Goal: Transaction & Acquisition: Book appointment/travel/reservation

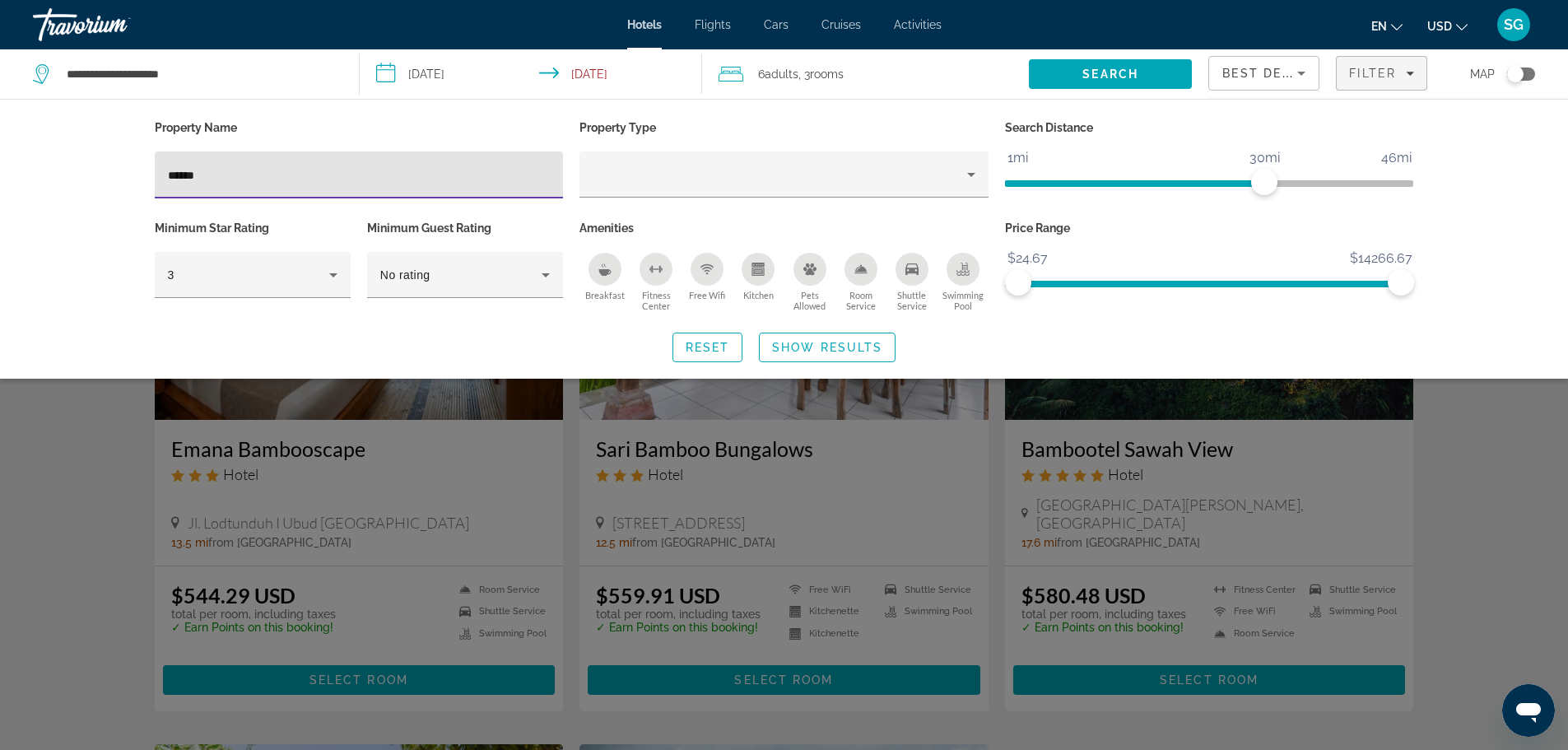
type input "******"
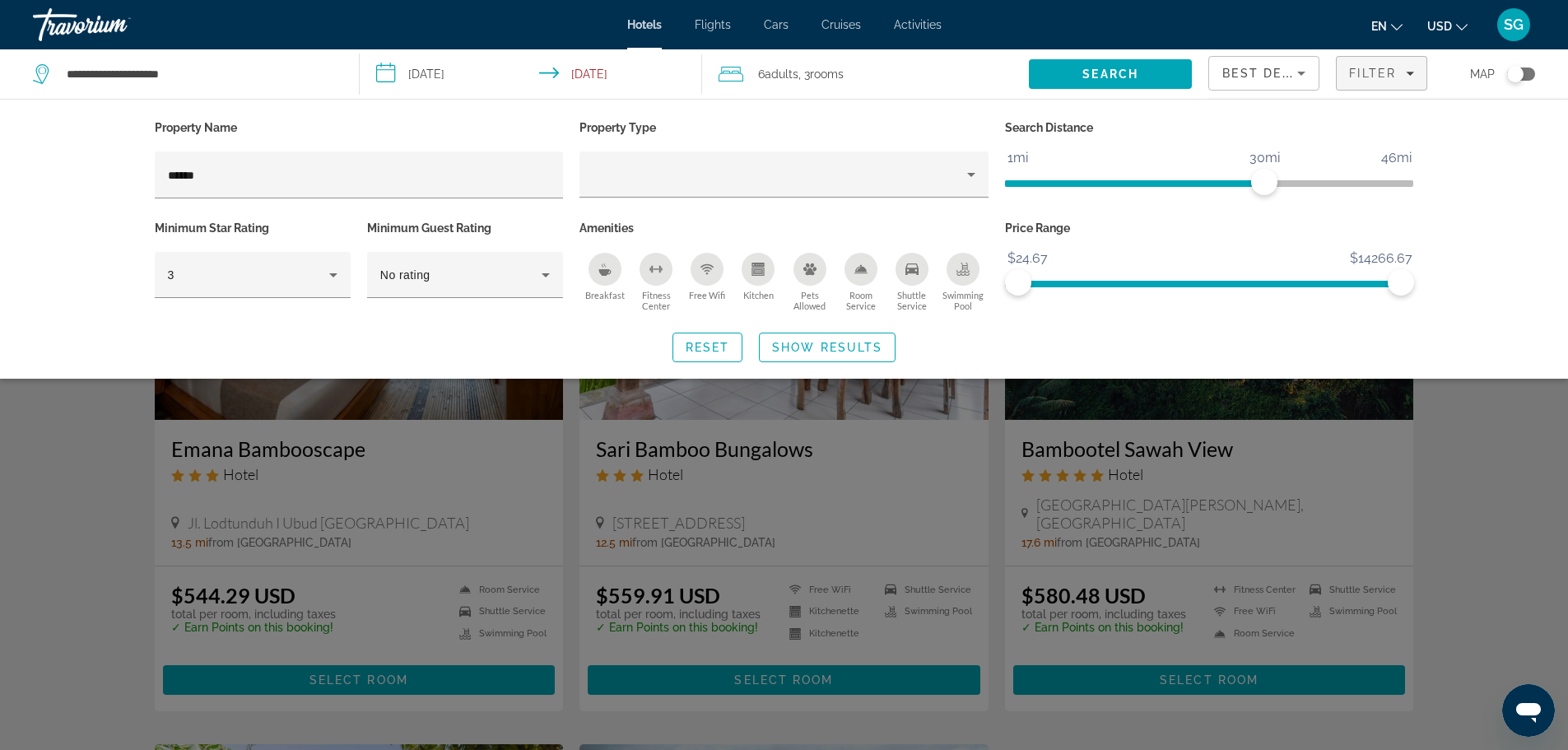
click at [1495, 456] on div "Search widget" at bounding box center [784, 498] width 1568 height 503
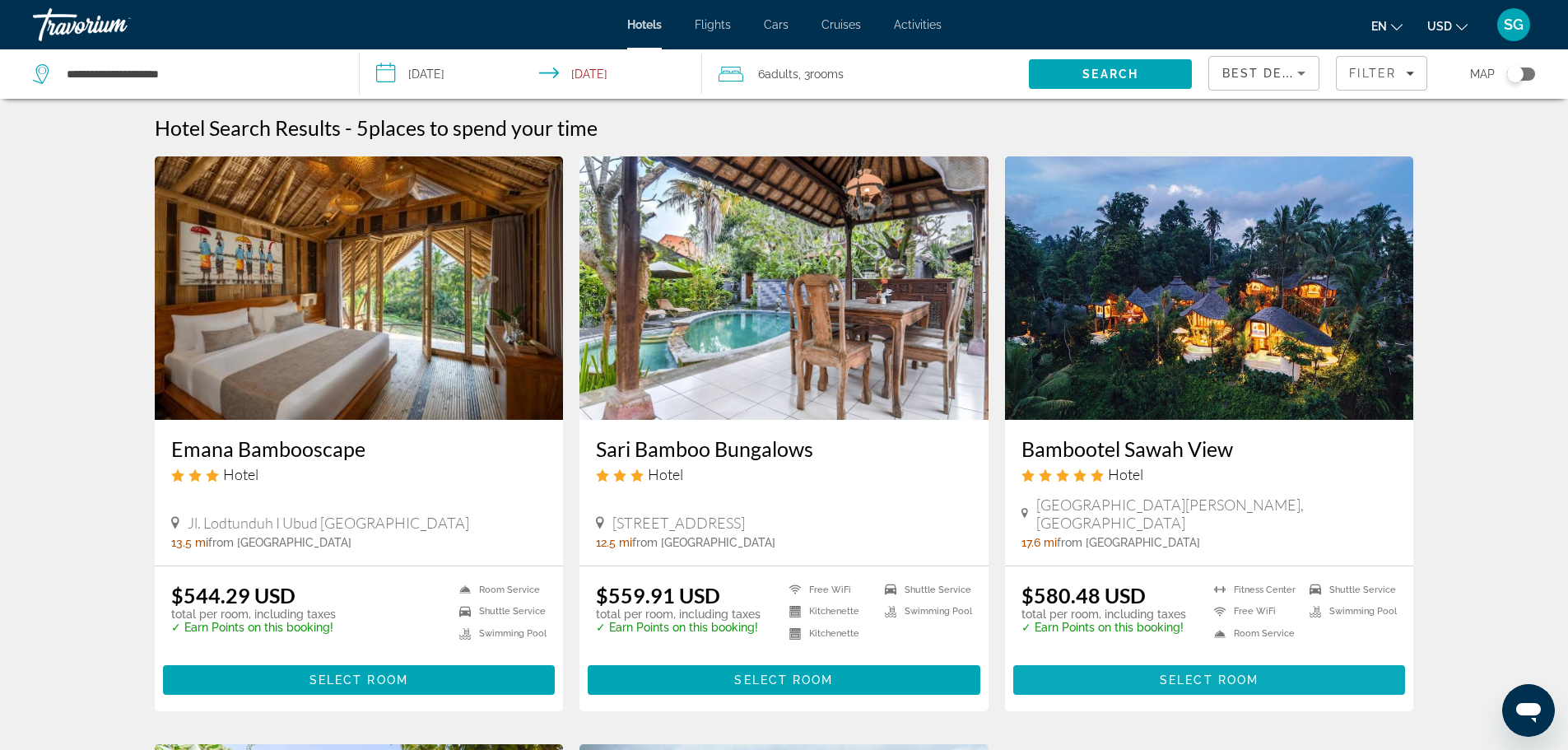
click at [1341, 661] on span "Main content" at bounding box center [1210, 679] width 393 height 39
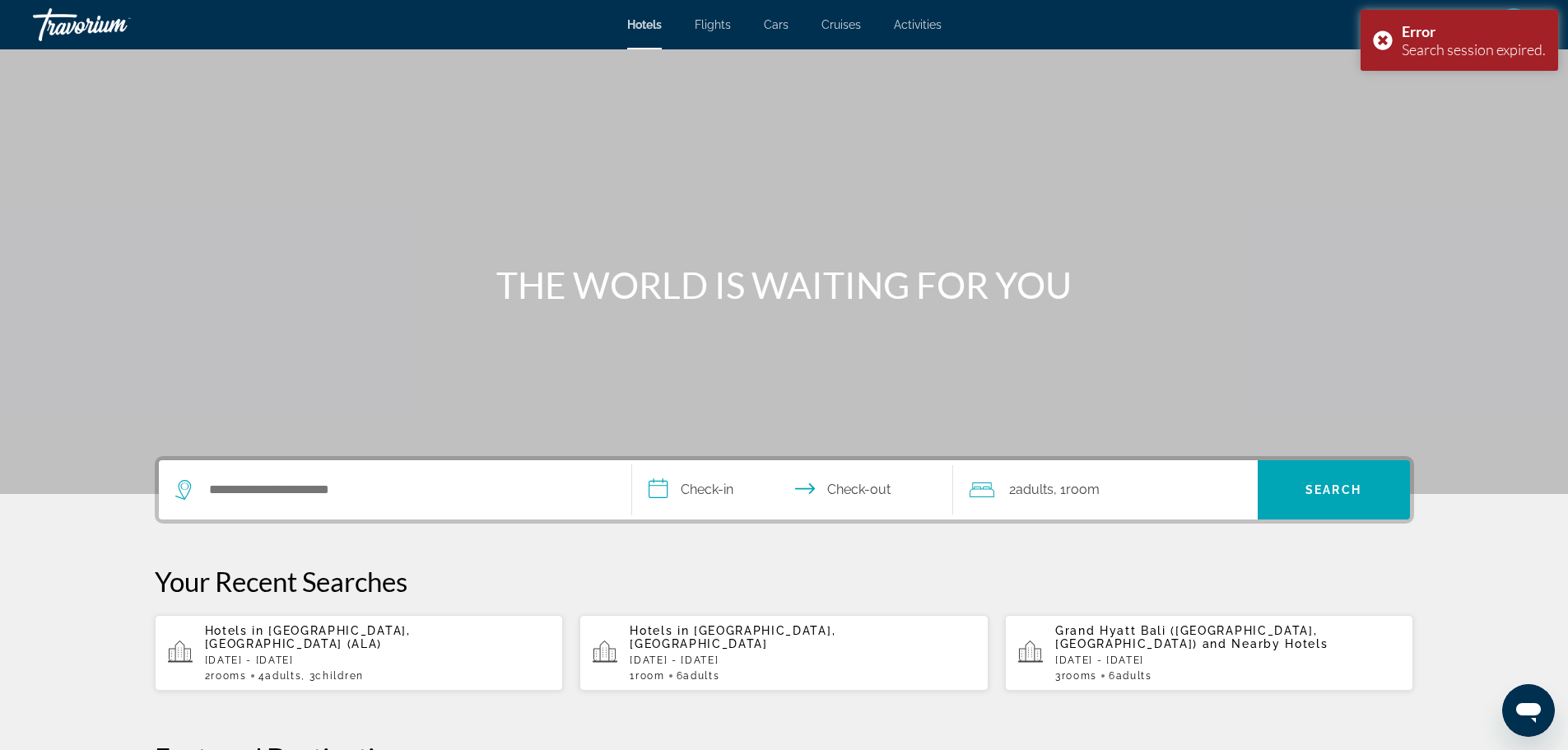
click at [352, 465] on div "Search widget" at bounding box center [395, 490] width 439 height 60
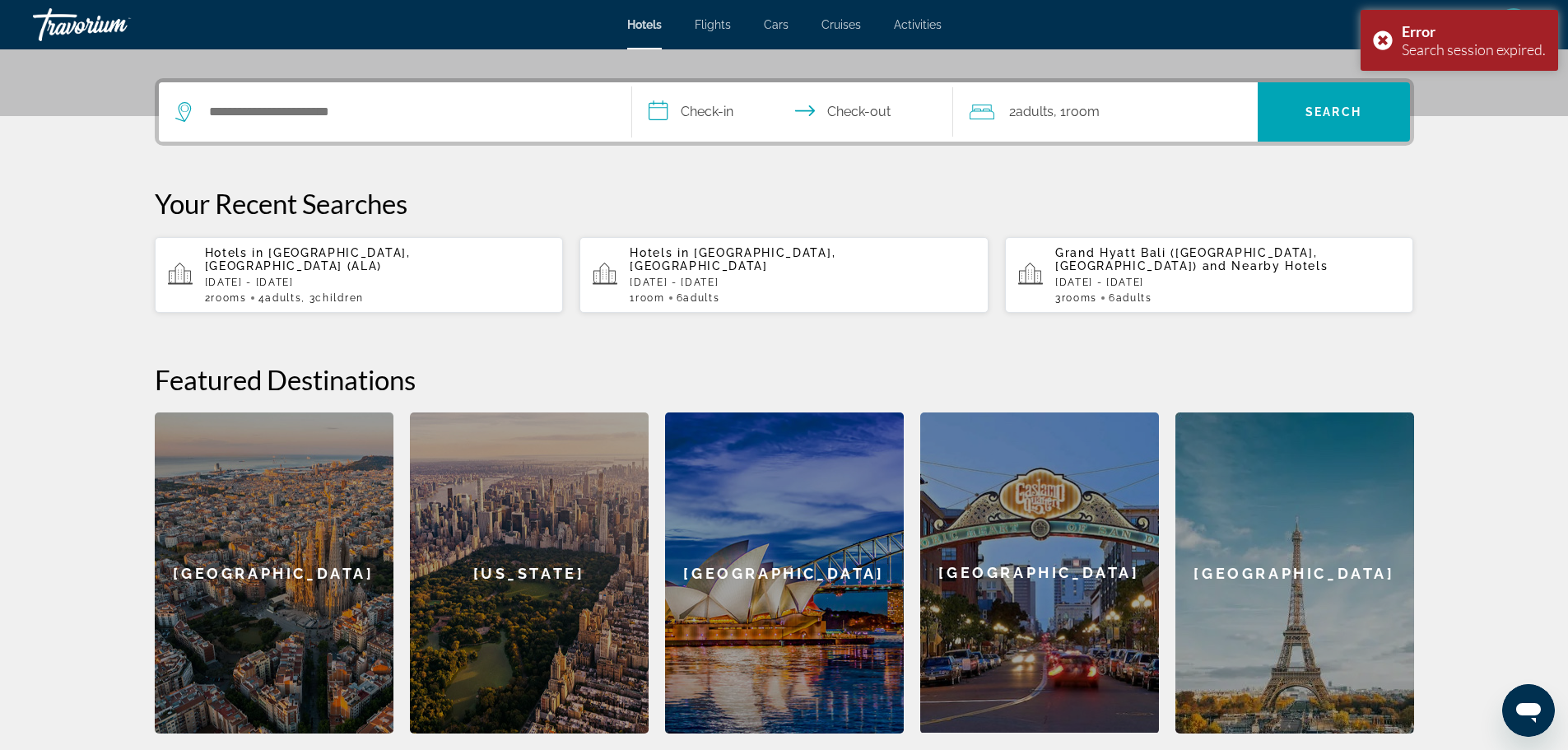
scroll to position [402, 0]
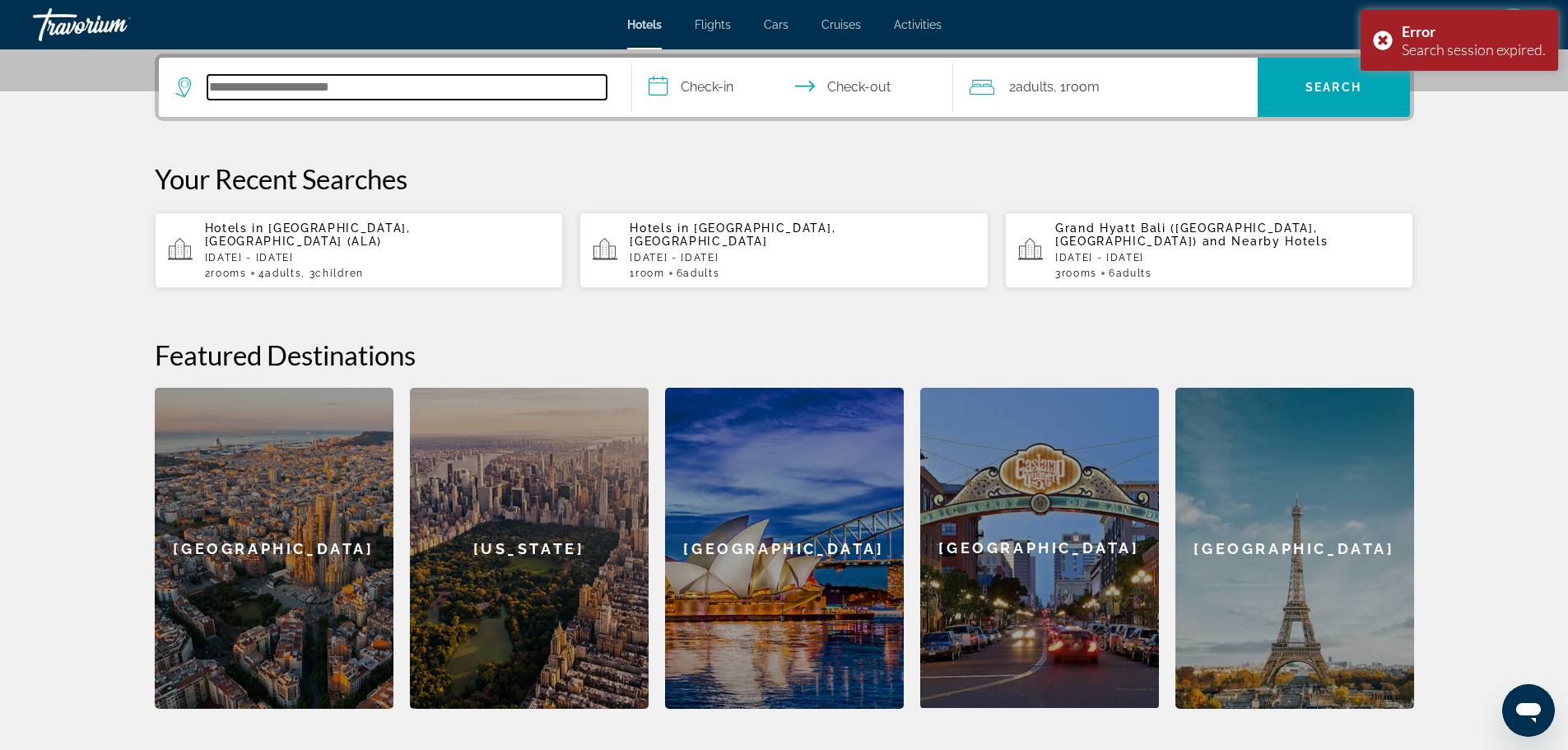
click at [328, 90] on input "Search hotel destination" at bounding box center [406, 87] width 399 height 24
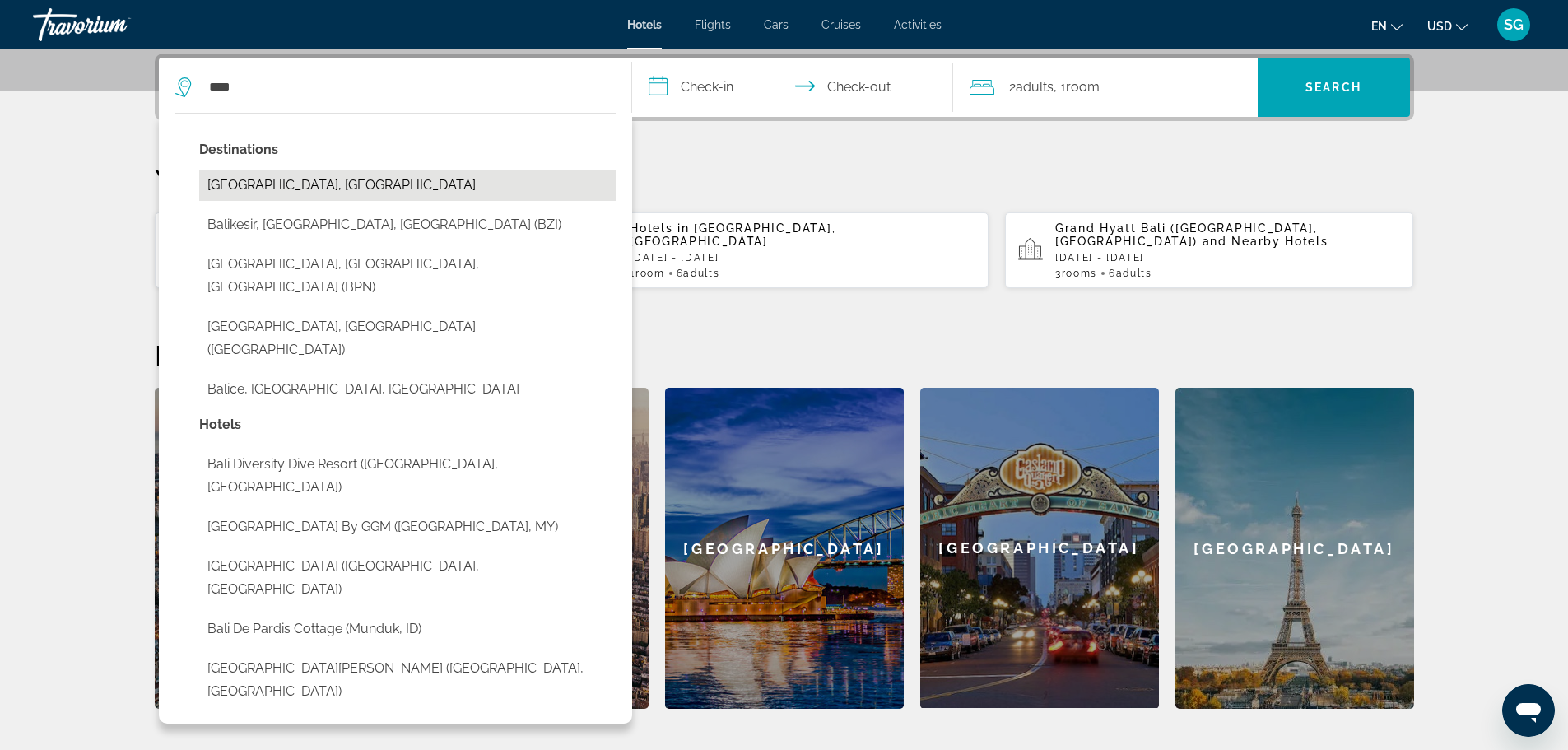
click at [300, 183] on button "[GEOGRAPHIC_DATA], [GEOGRAPHIC_DATA]" at bounding box center [407, 185] width 417 height 31
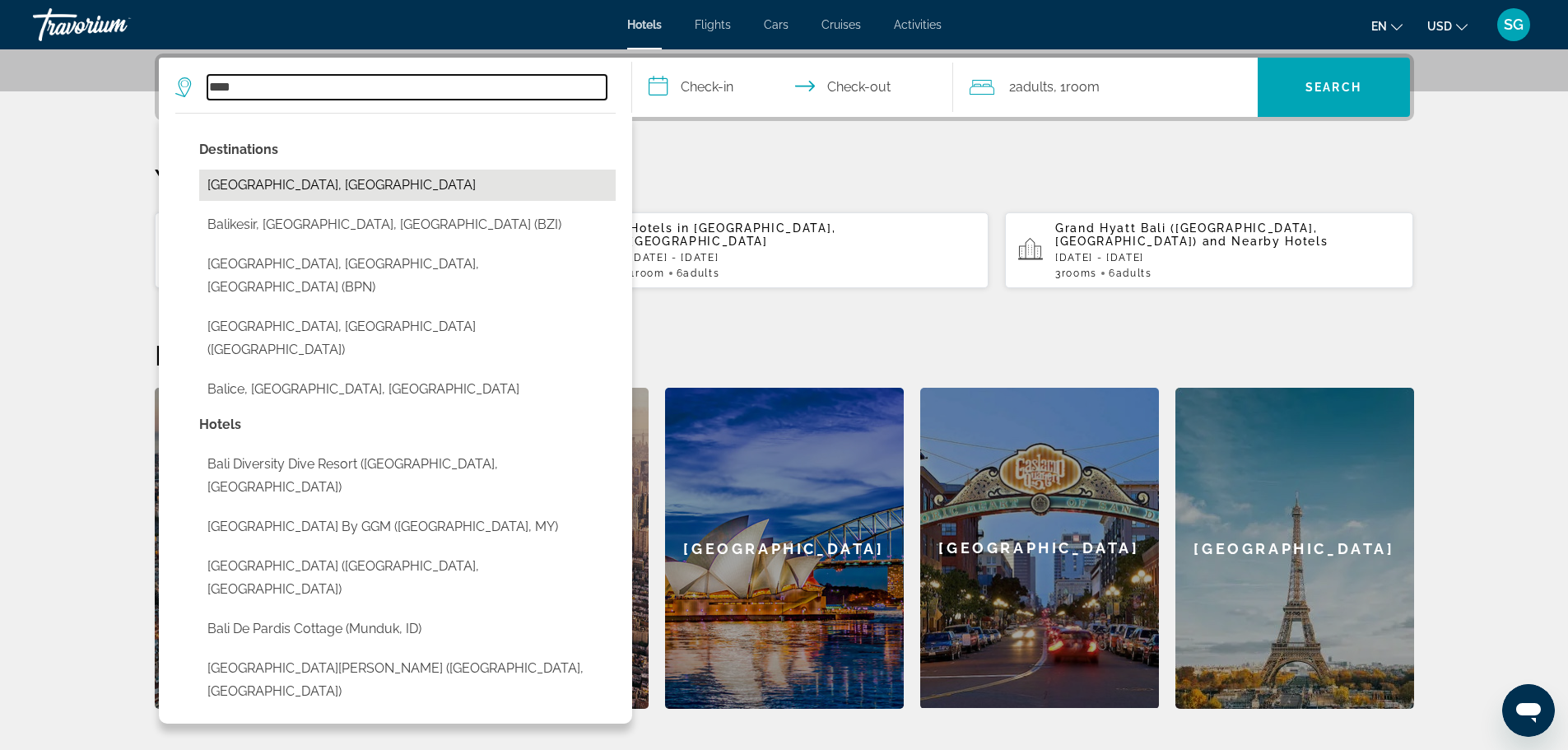
type input "**********"
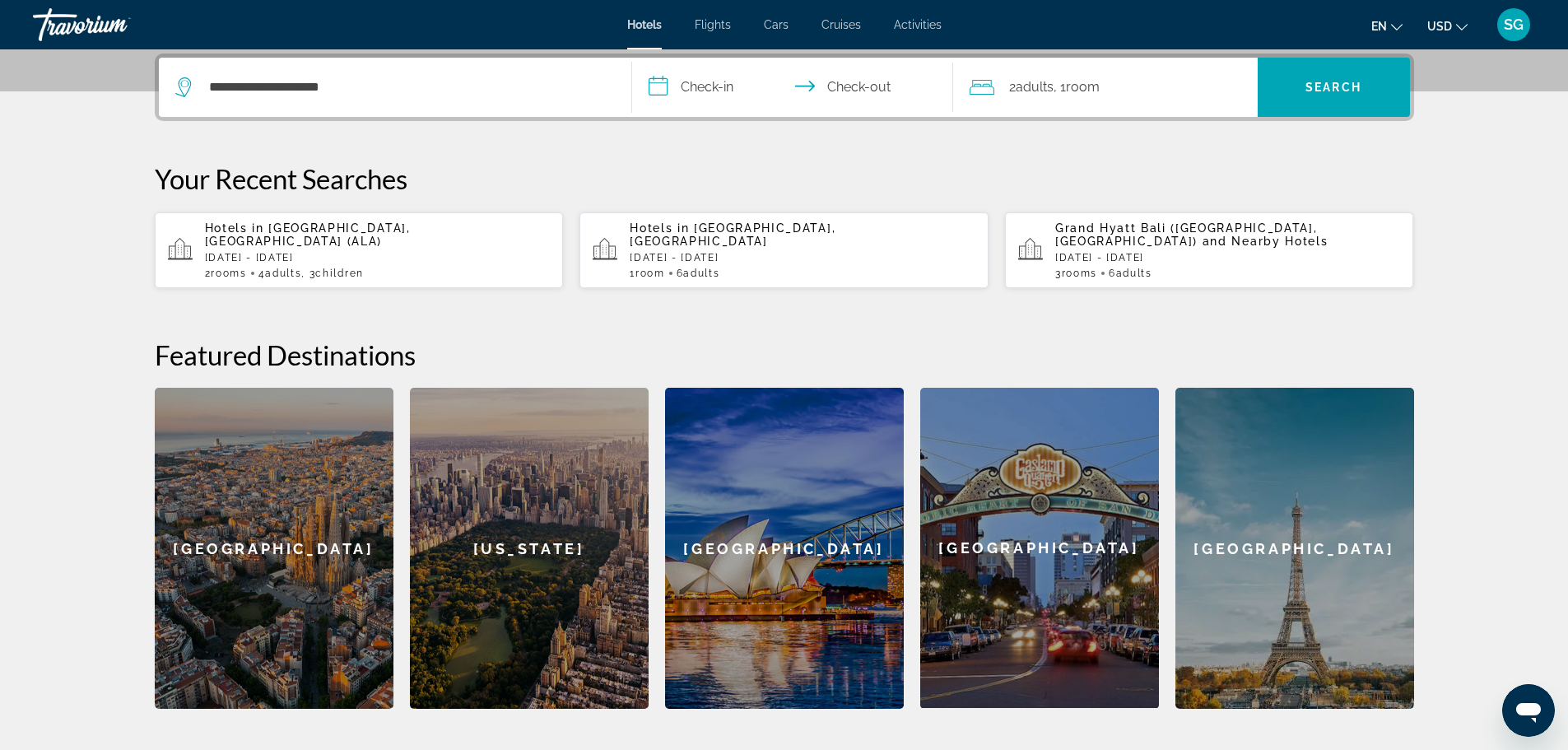
click at [698, 102] on input "**********" at bounding box center [796, 90] width 328 height 64
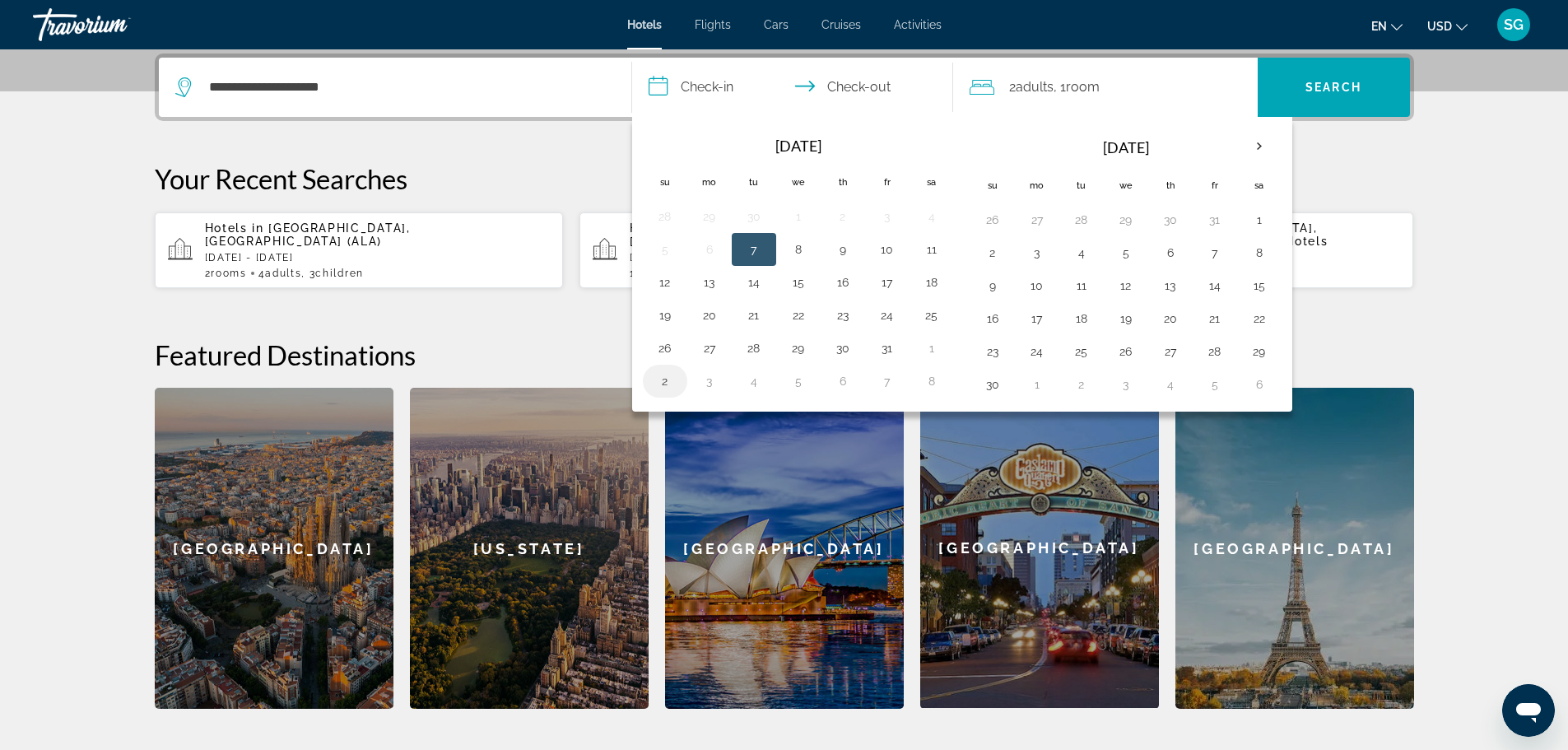
click at [662, 380] on button "2" at bounding box center [664, 380] width 26 height 23
click at [793, 375] on button "5" at bounding box center [798, 380] width 26 height 23
type input "**********"
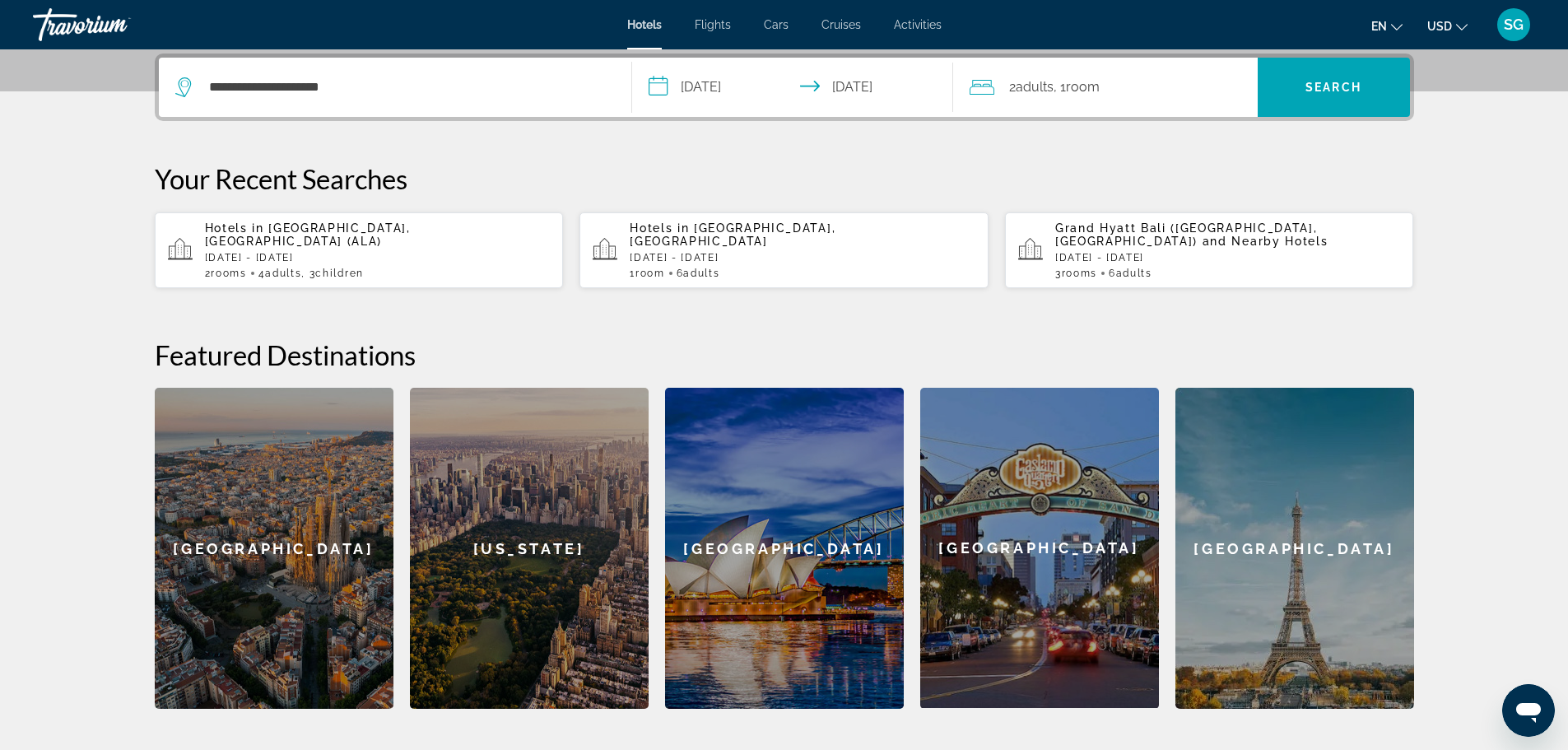
click at [1163, 88] on div "2 Adult Adults , 1 Room rooms" at bounding box center [1114, 87] width 288 height 23
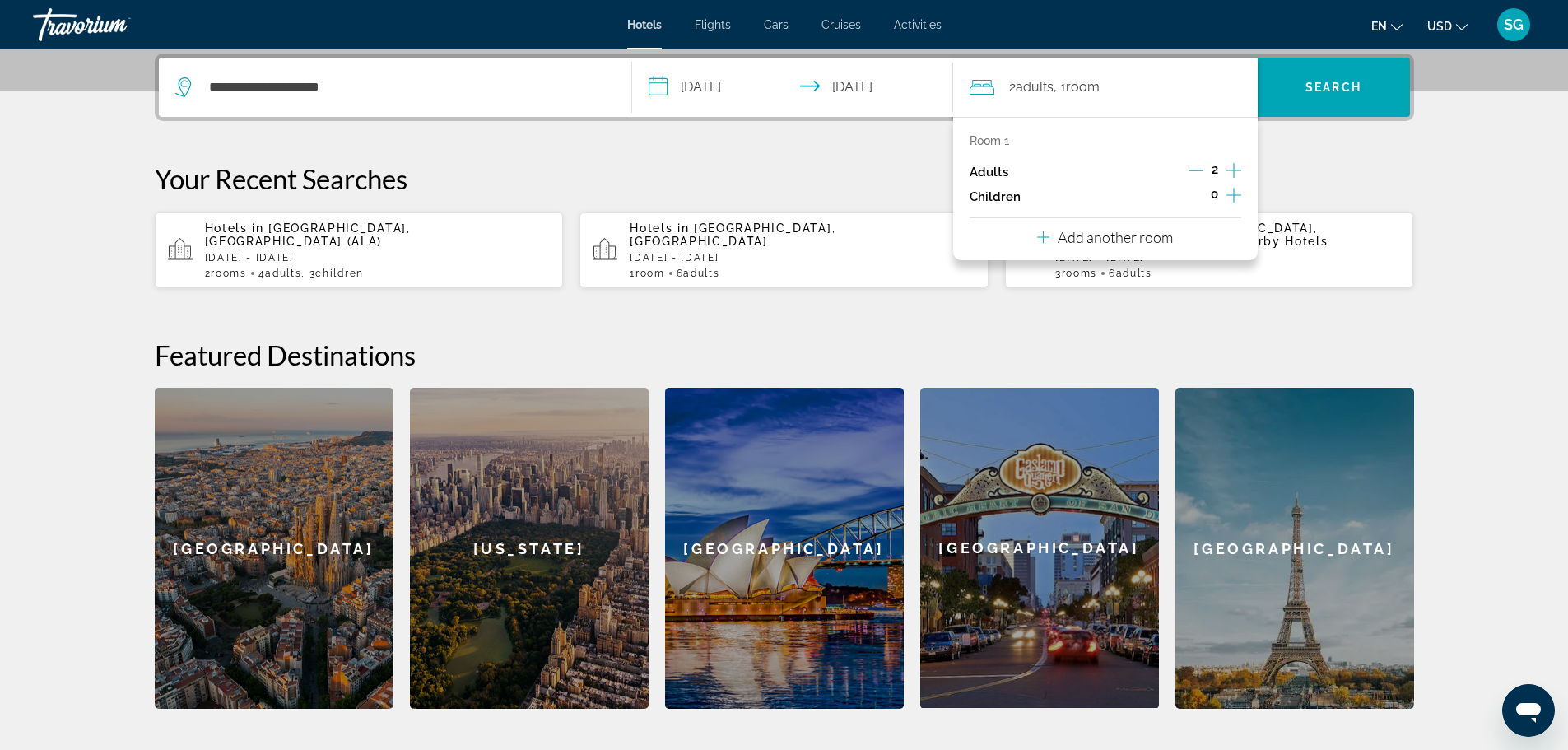
click at [1159, 242] on p "Add another room" at bounding box center [1115, 238] width 115 height 18
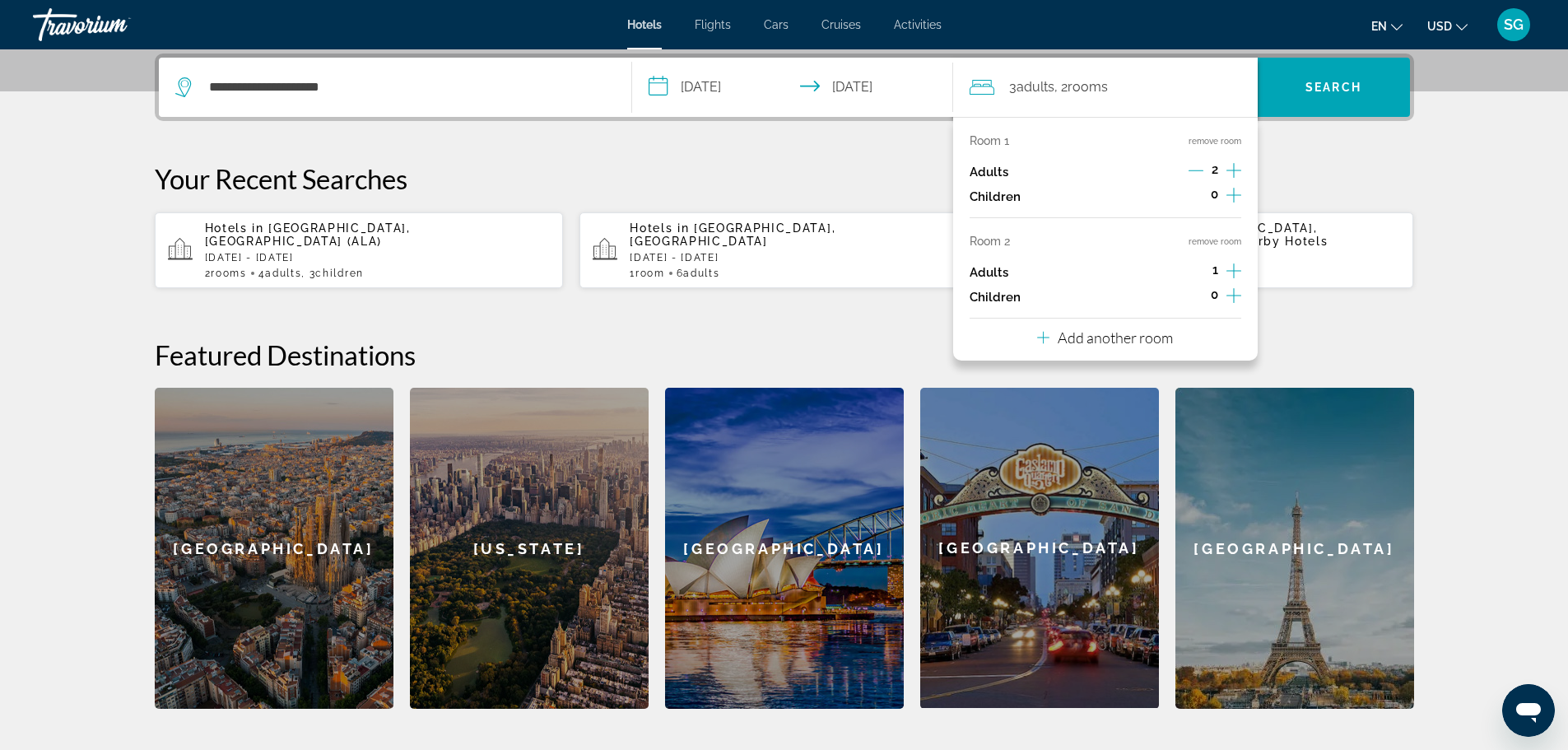
click at [1227, 266] on icon "Increment adults" at bounding box center [1235, 271] width 15 height 20
click at [1163, 337] on p "Add another room" at bounding box center [1115, 338] width 115 height 18
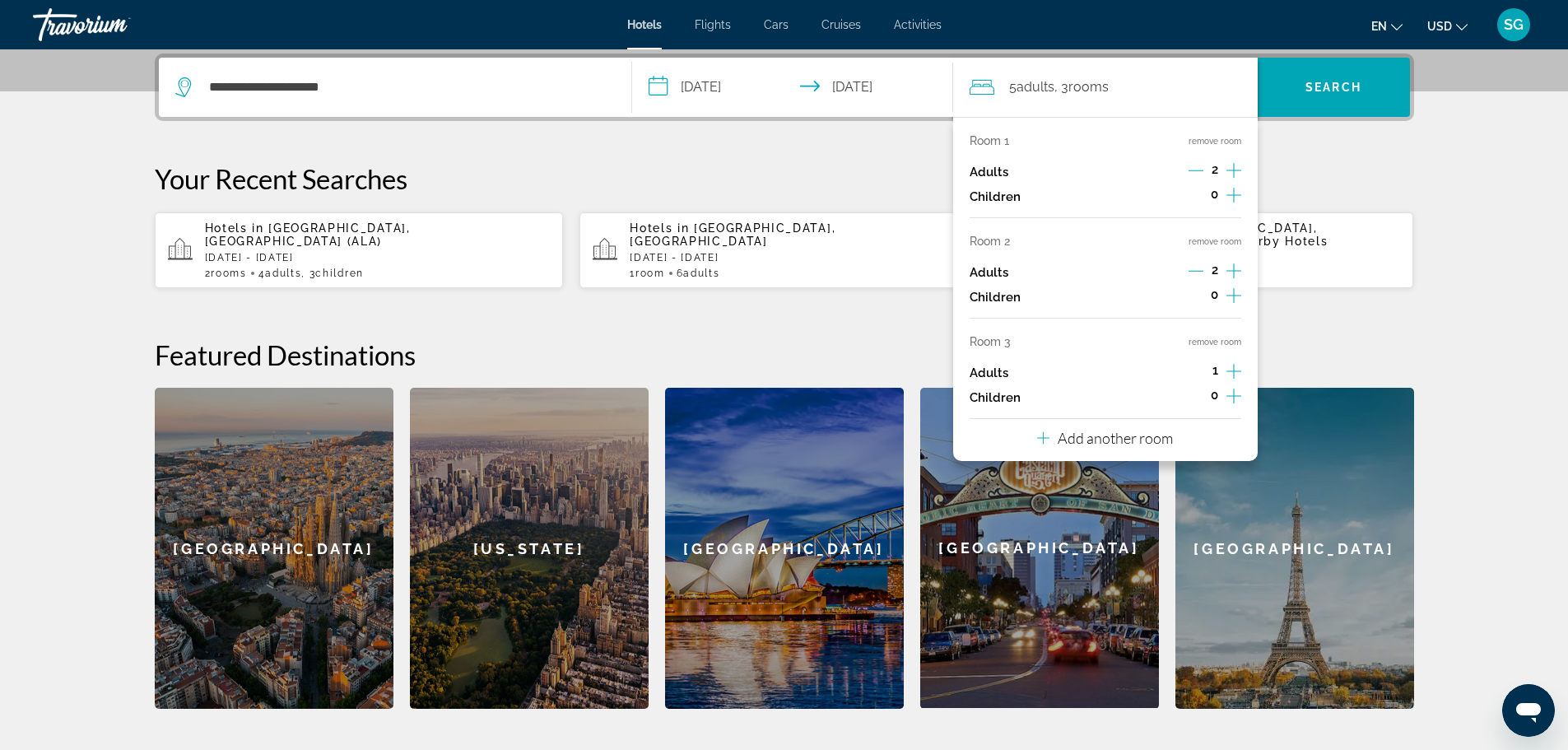
click at [1230, 362] on icon "Increment adults" at bounding box center [1235, 371] width 15 height 20
click at [1337, 74] on span "Search" at bounding box center [1334, 87] width 152 height 39
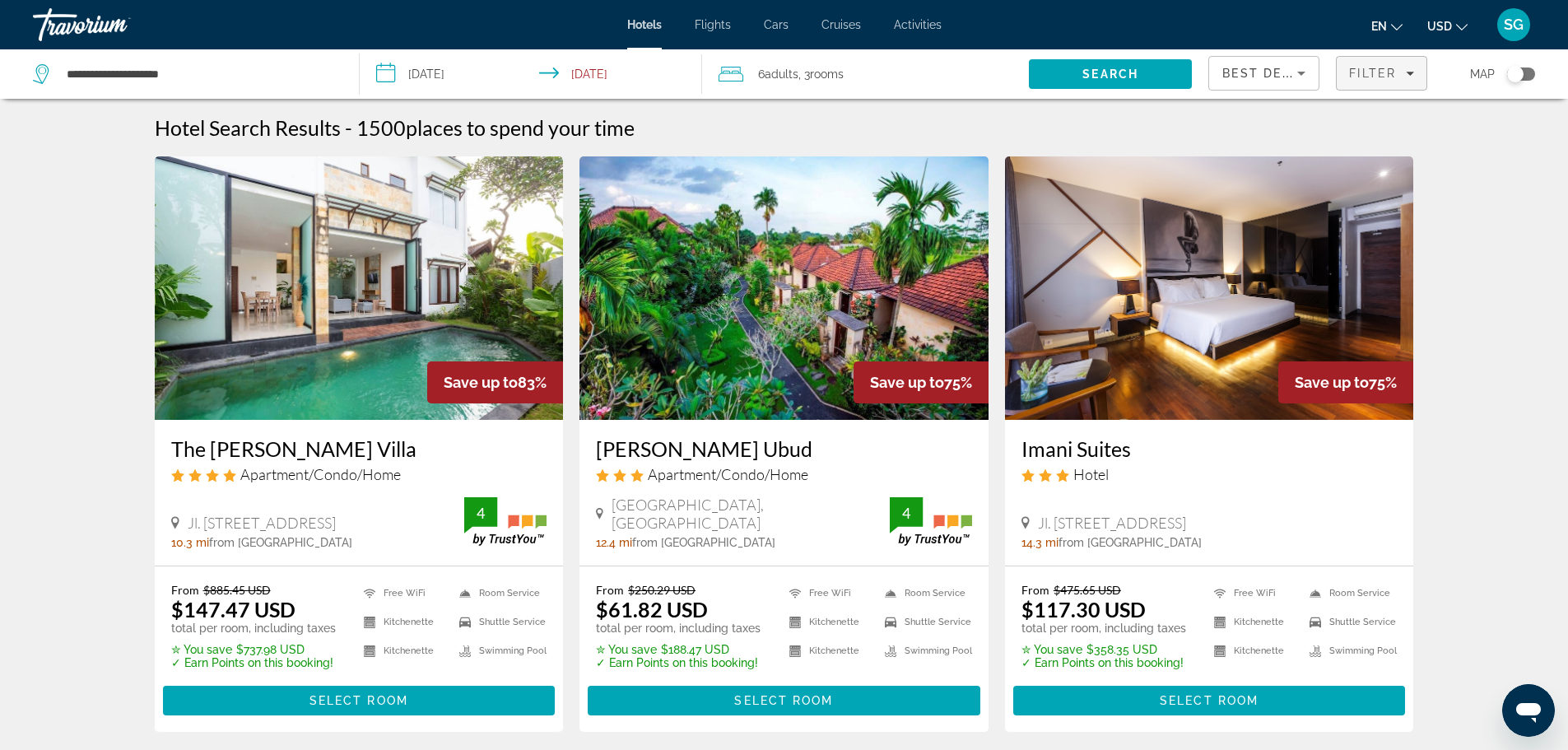
click at [1362, 66] on button "Filter" at bounding box center [1382, 73] width 92 height 34
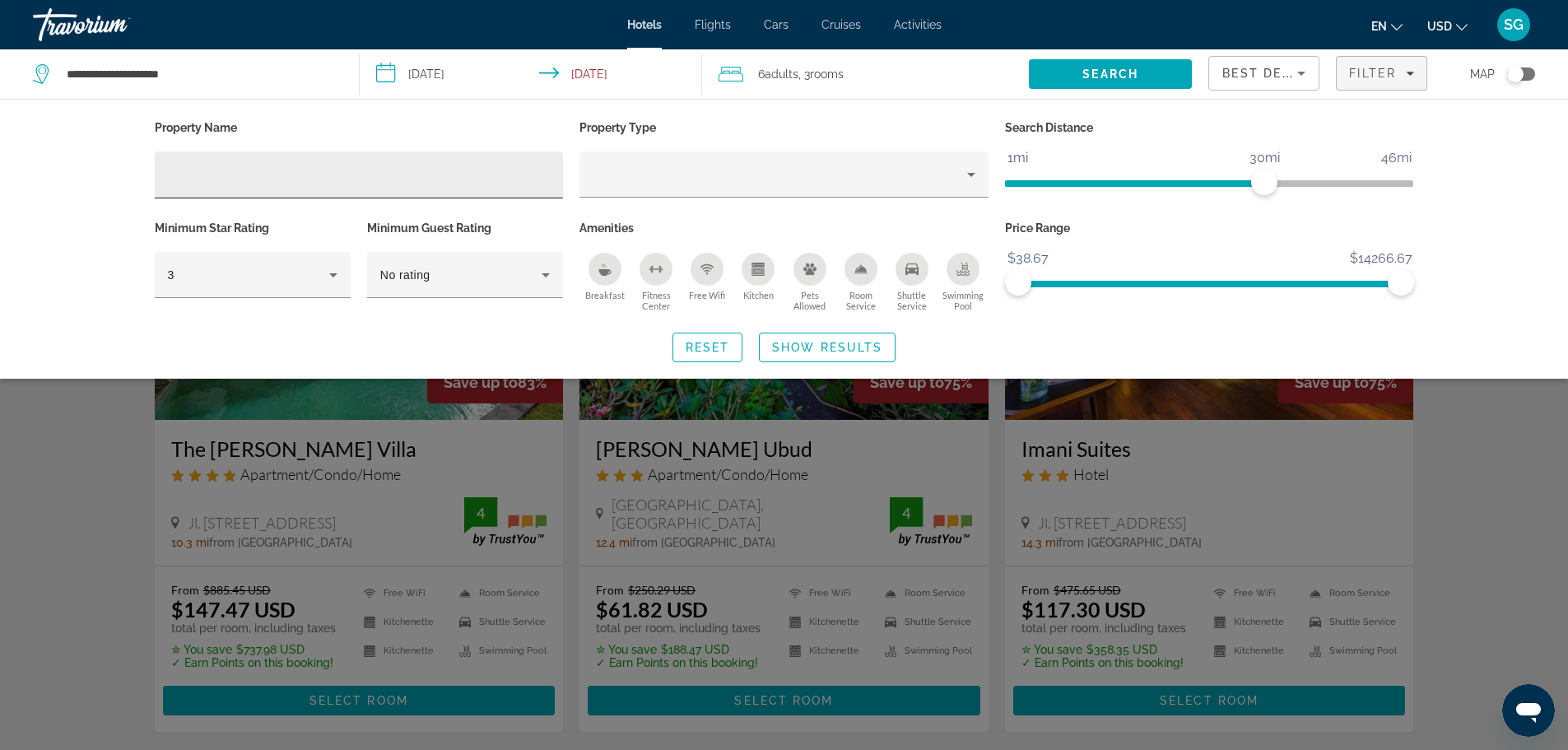
click at [294, 161] on div "Hotel Filters" at bounding box center [359, 175] width 383 height 47
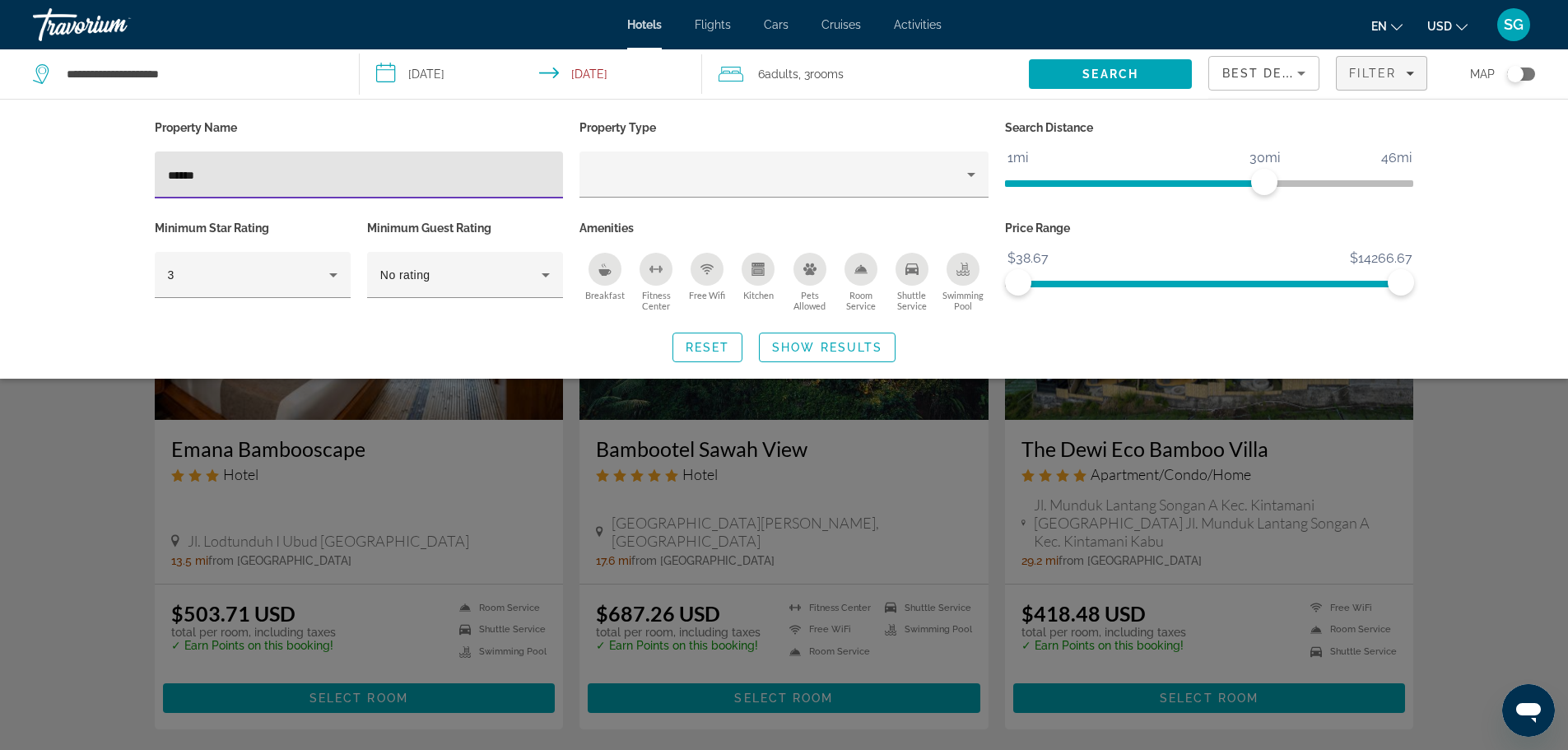
type input "******"
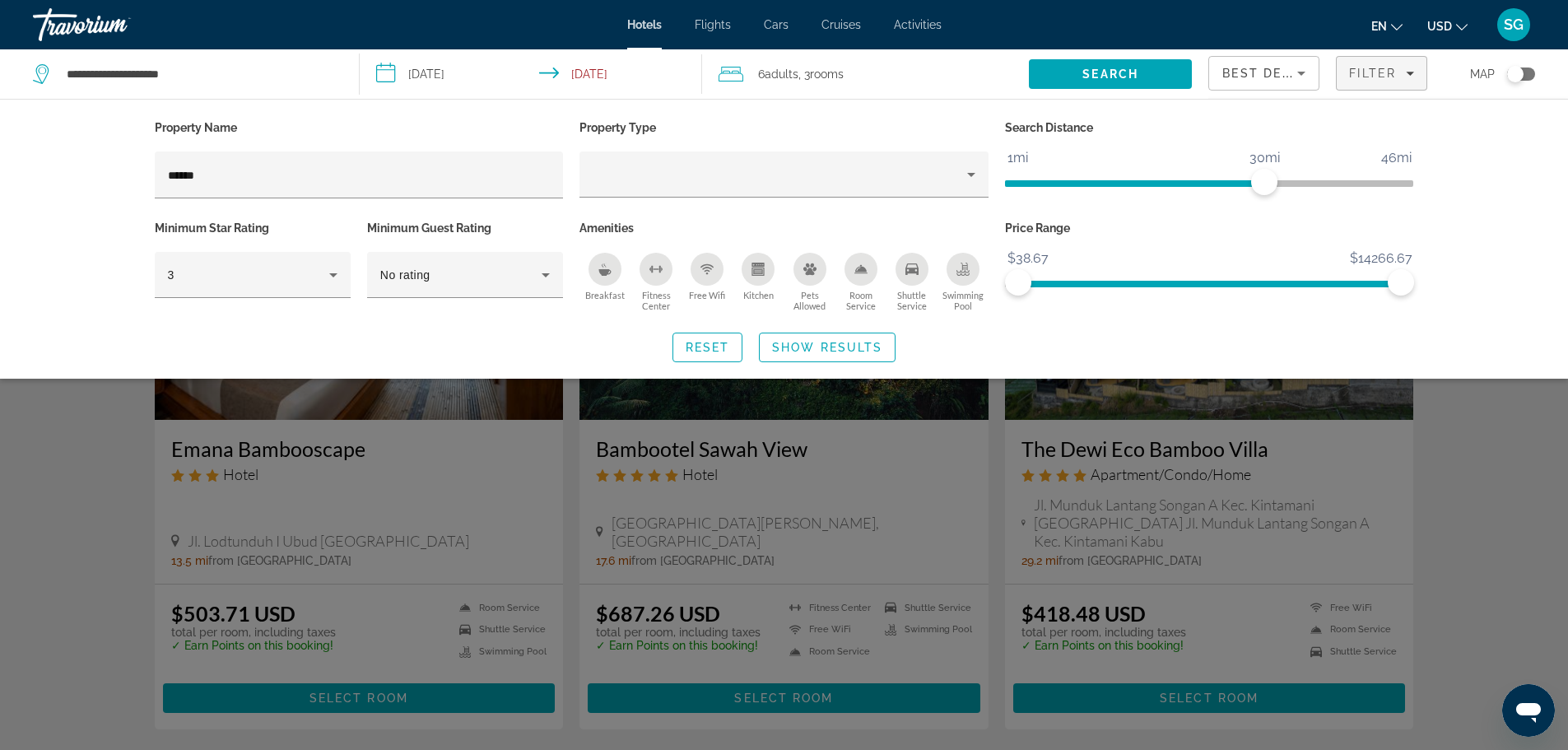
click at [1534, 506] on div "Search widget" at bounding box center [784, 498] width 1568 height 503
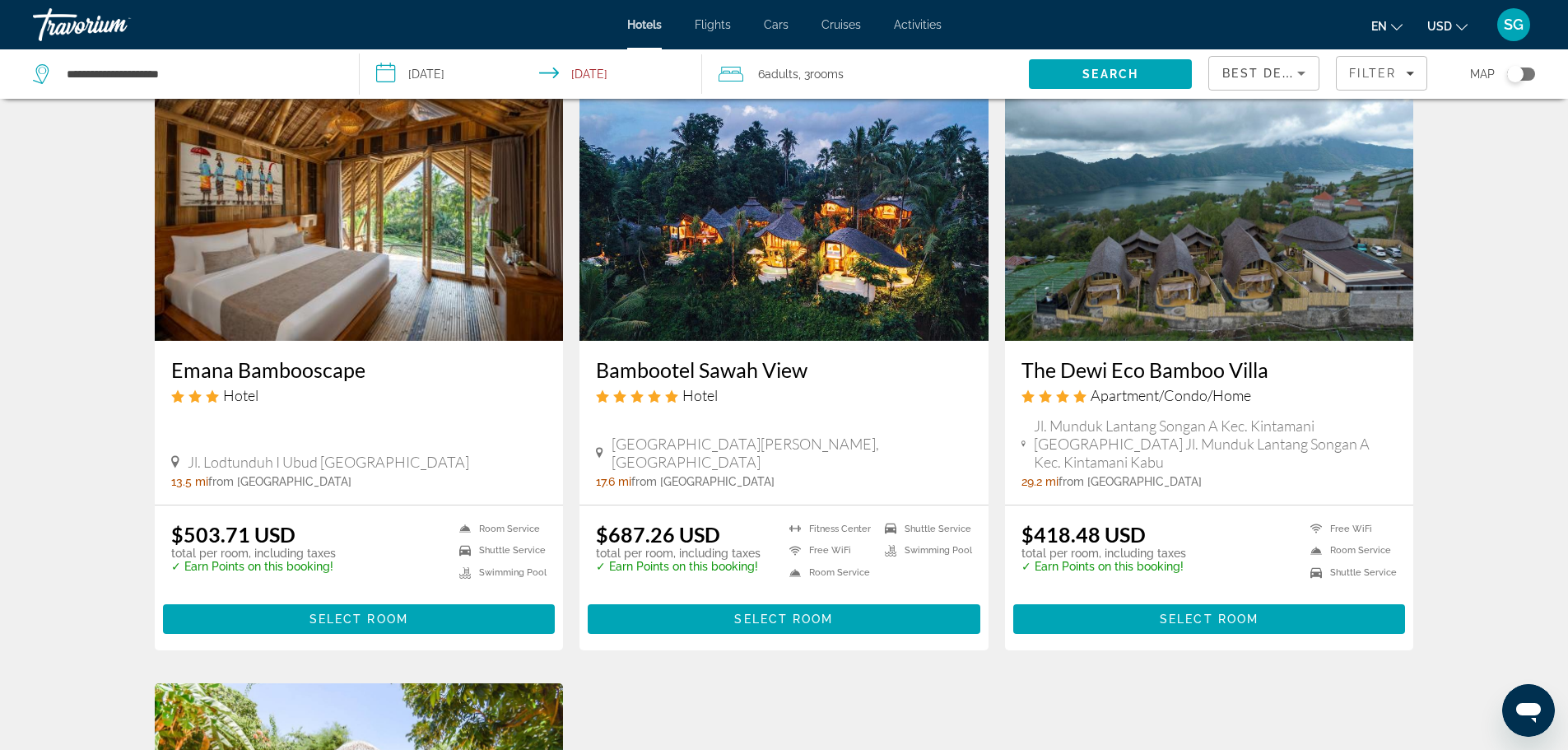
scroll to position [165, 0]
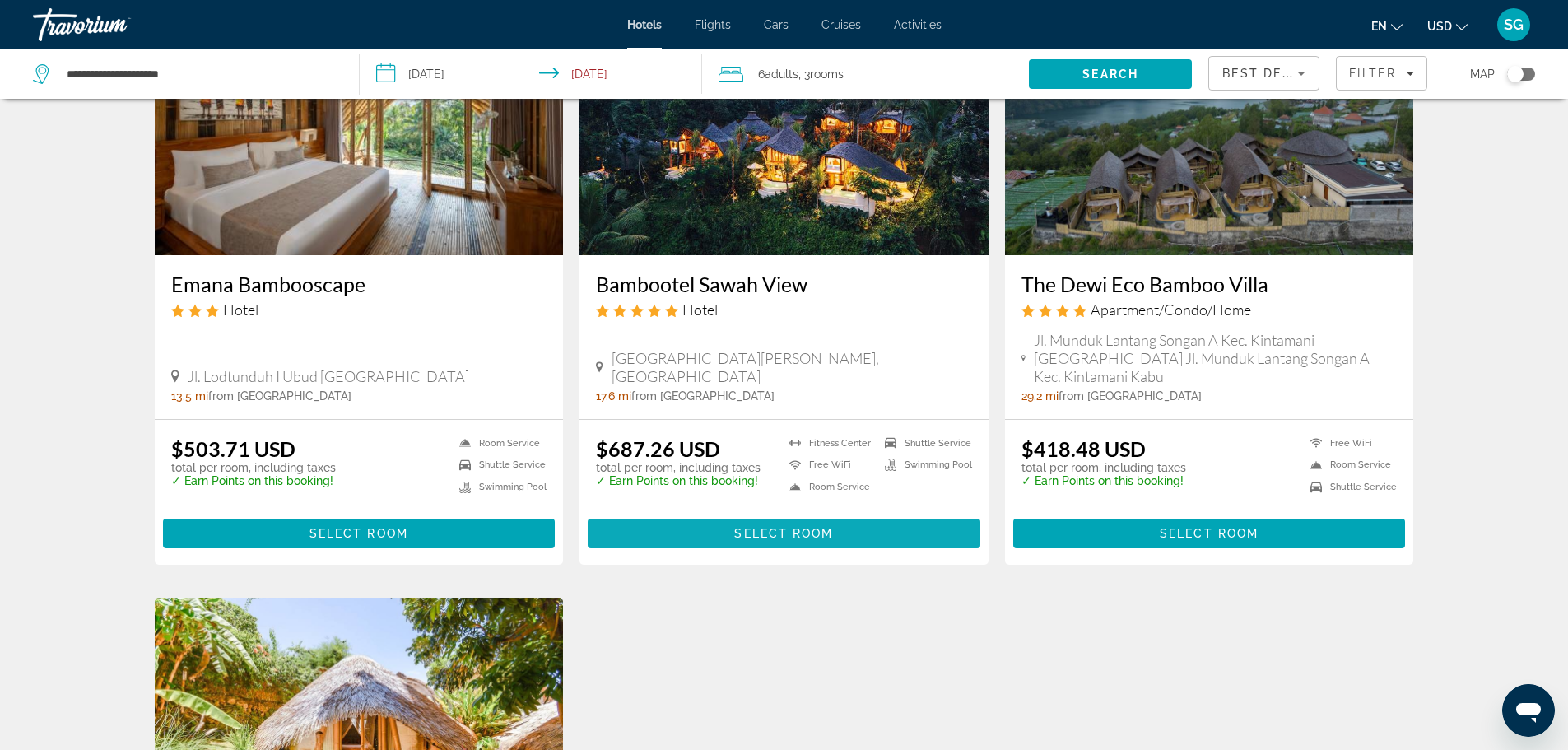
click at [788, 526] on span "Main content" at bounding box center [784, 533] width 393 height 39
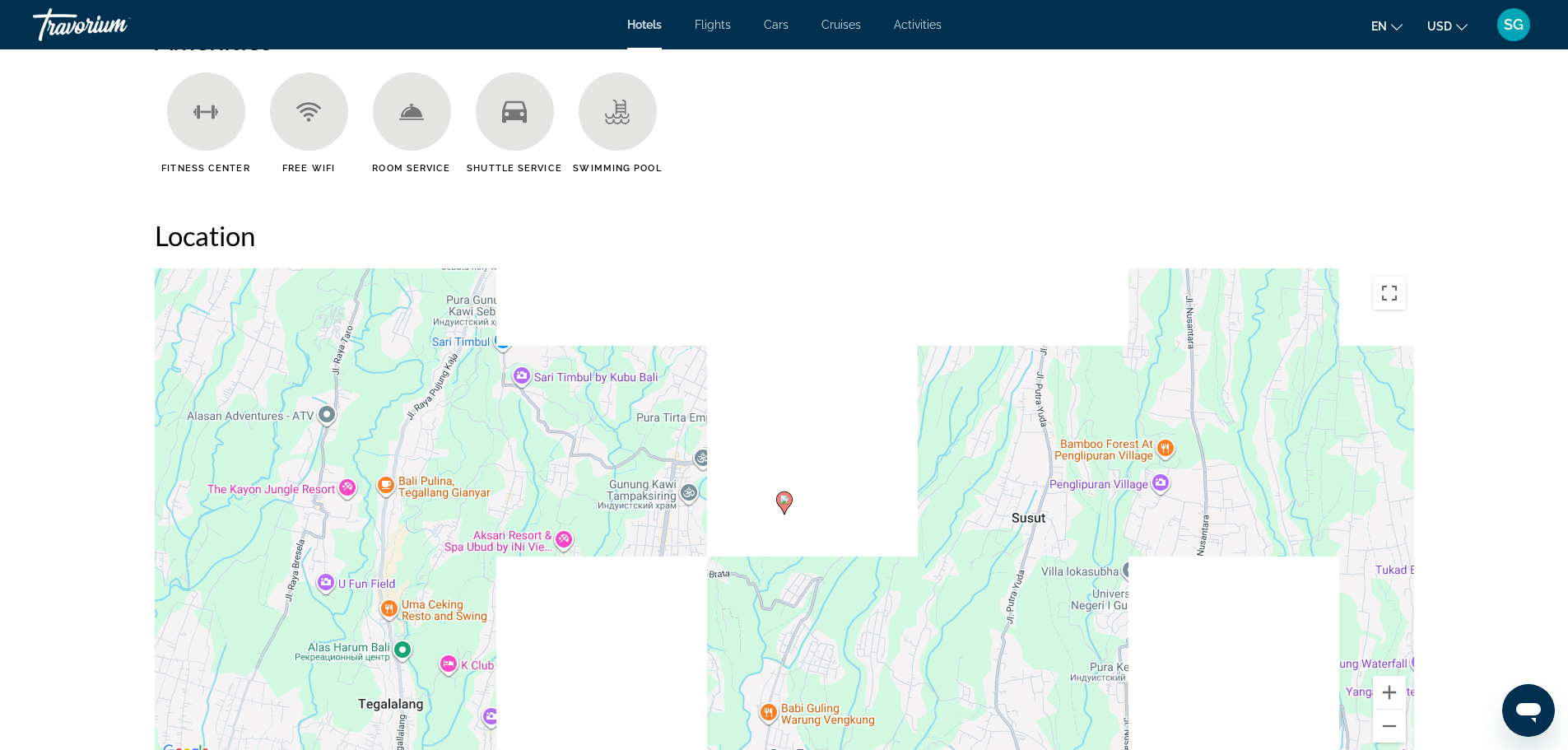
scroll to position [1482, 0]
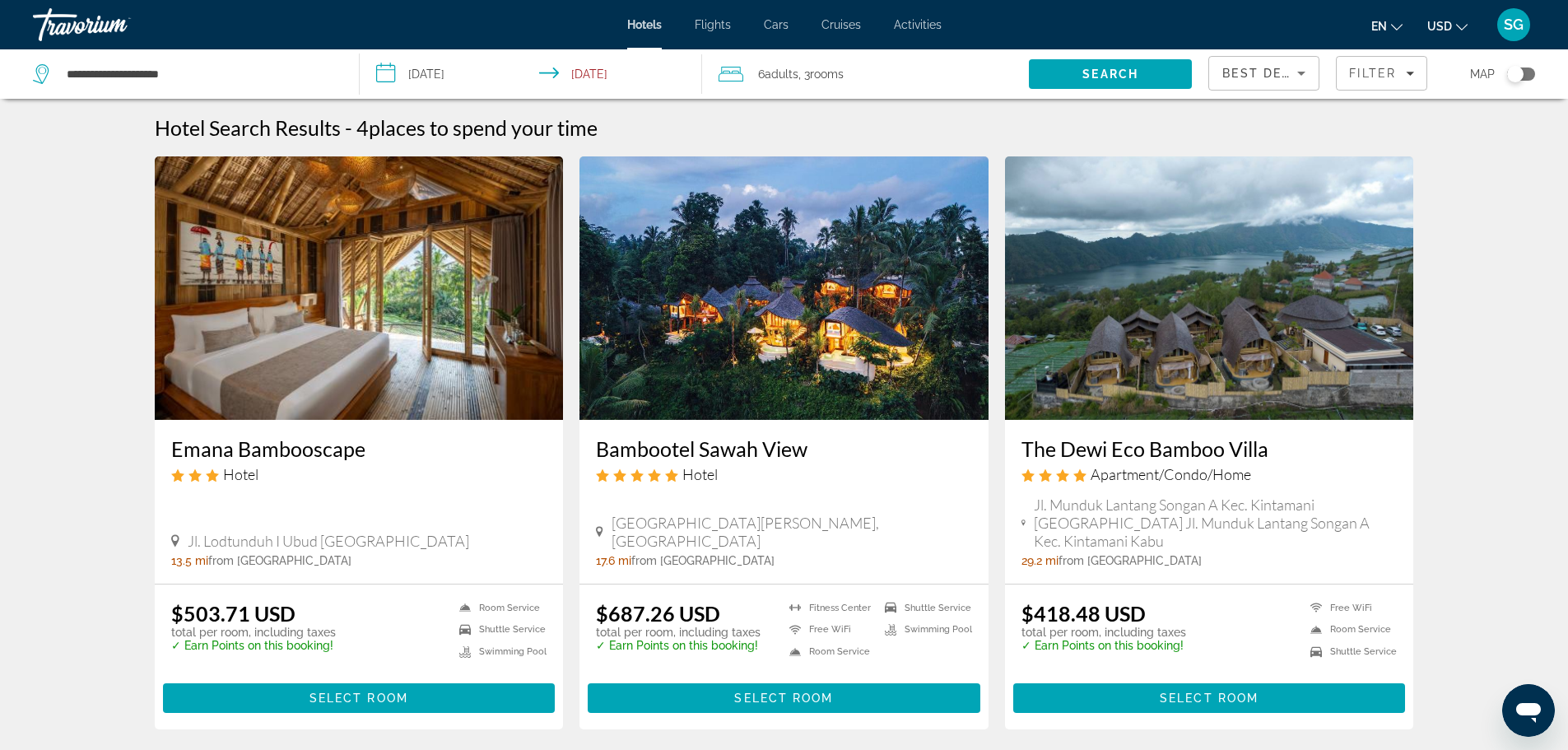
click at [1508, 30] on span "SG" at bounding box center [1514, 25] width 20 height 17
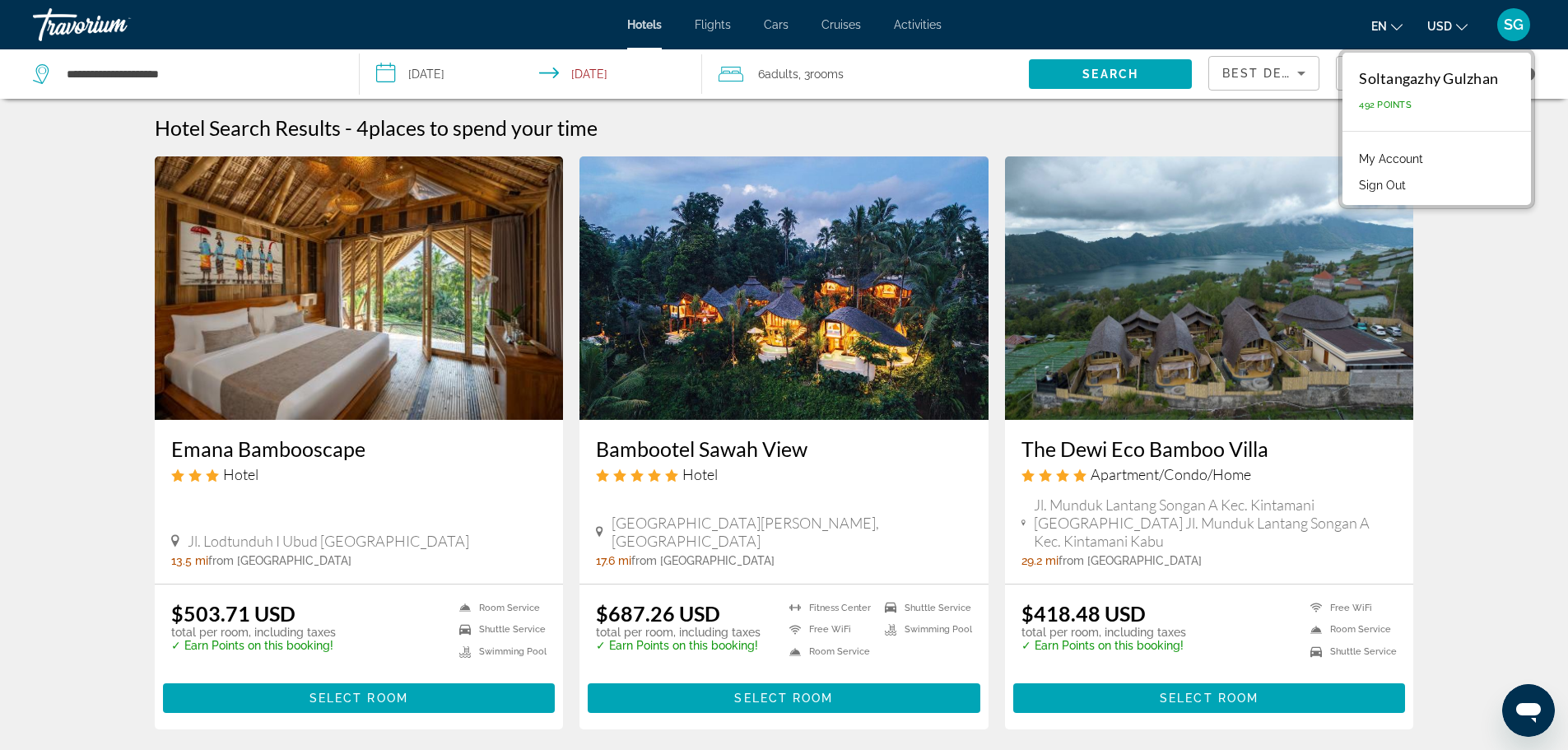
click at [1382, 187] on button "Sign Out" at bounding box center [1382, 185] width 63 height 21
